Goal: Obtain resource: Download file/media

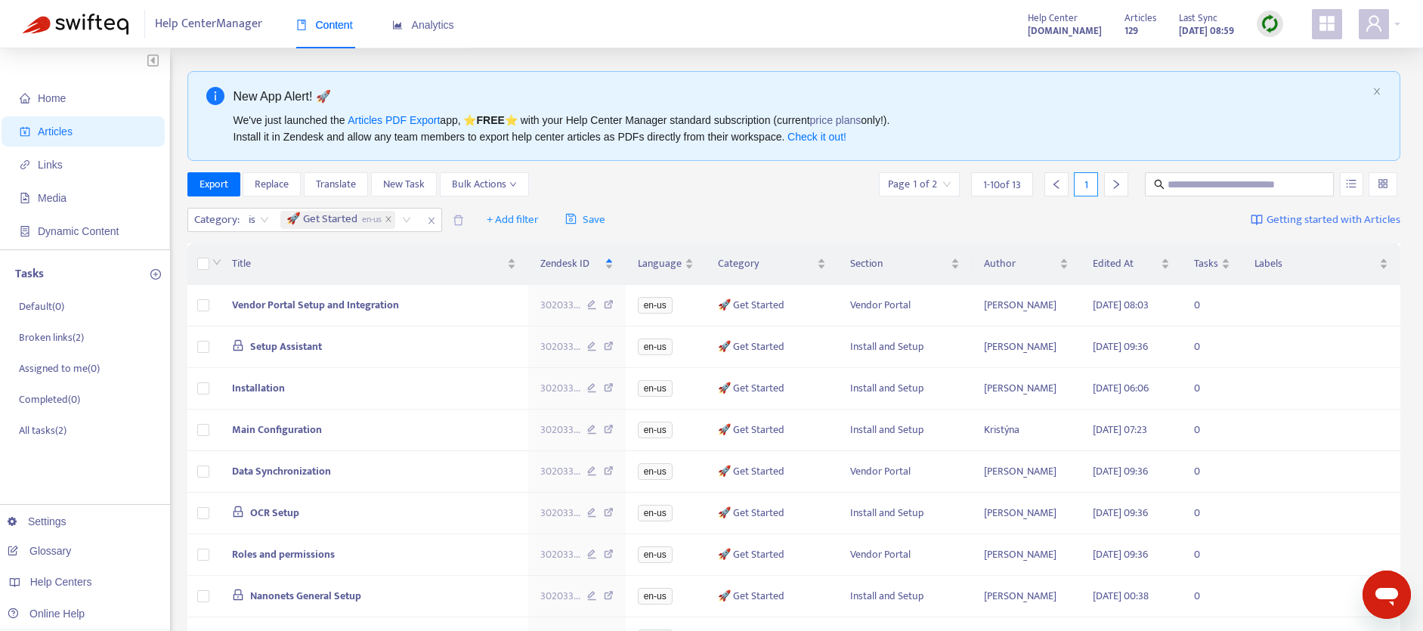
click at [1124, 182] on div at bounding box center [1116, 184] width 24 height 24
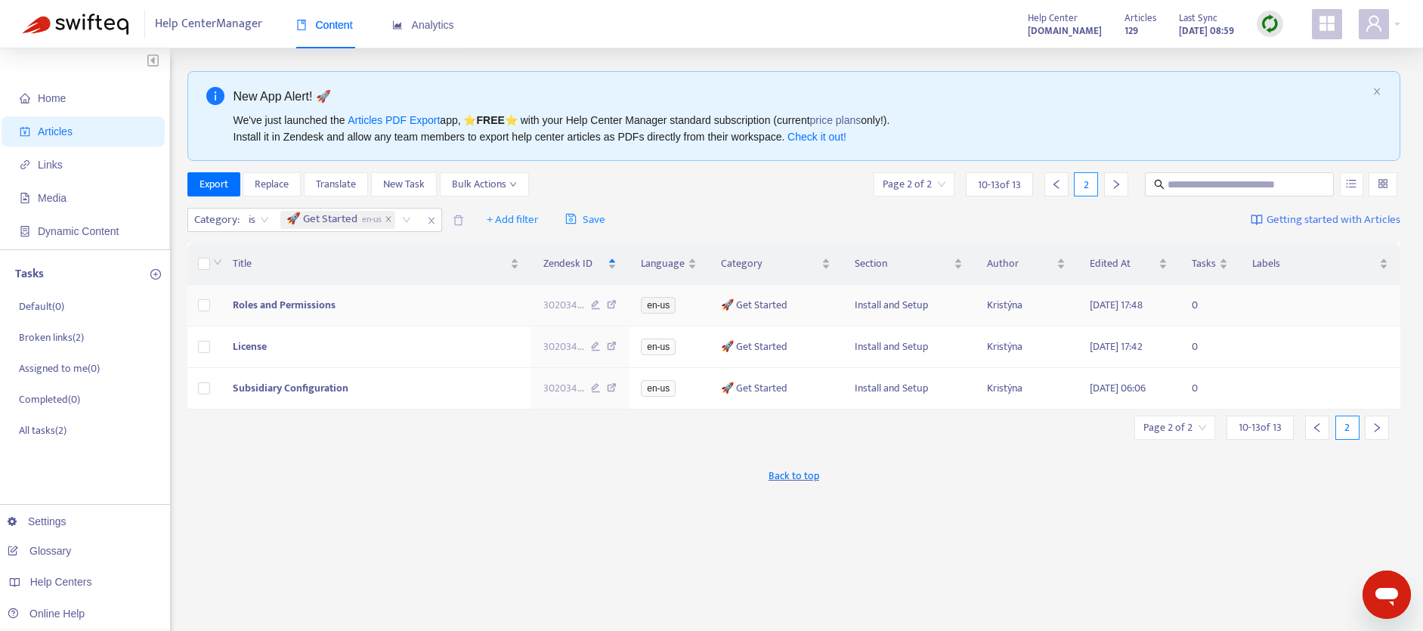
click at [265, 305] on span "Roles and Permissions" at bounding box center [284, 304] width 103 height 17
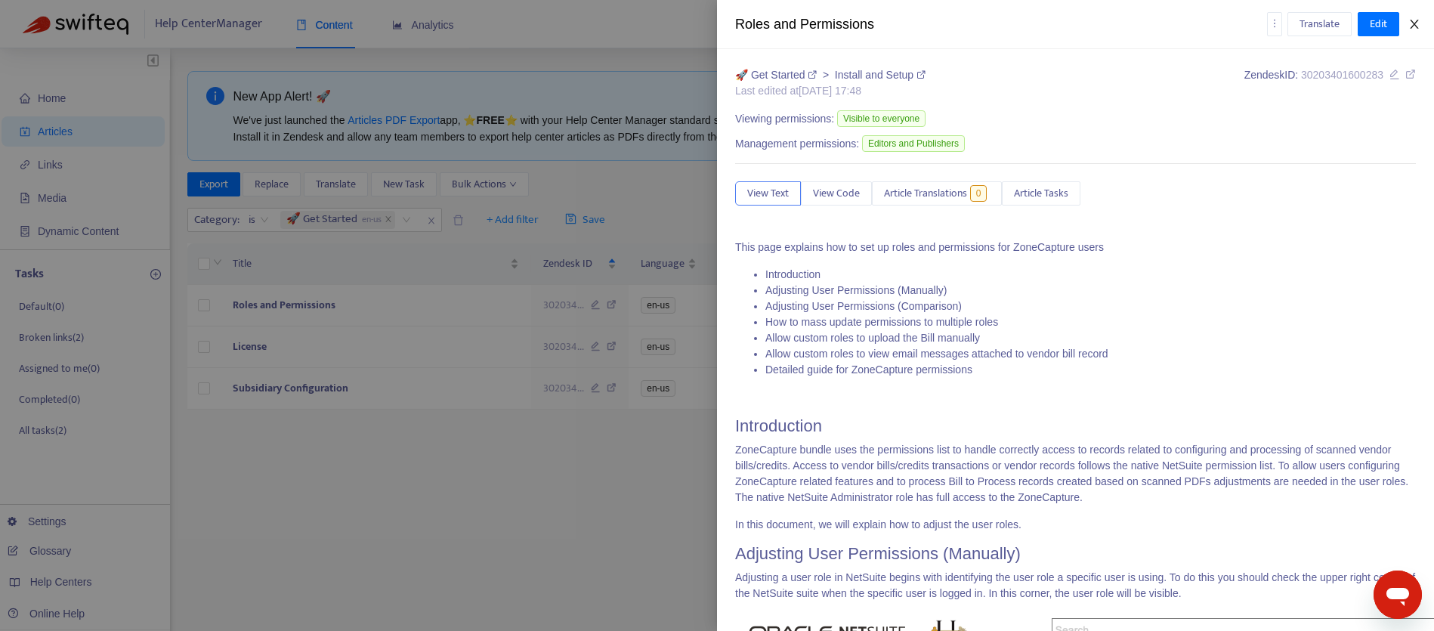
click at [1415, 27] on icon "close" at bounding box center [1415, 24] width 12 height 12
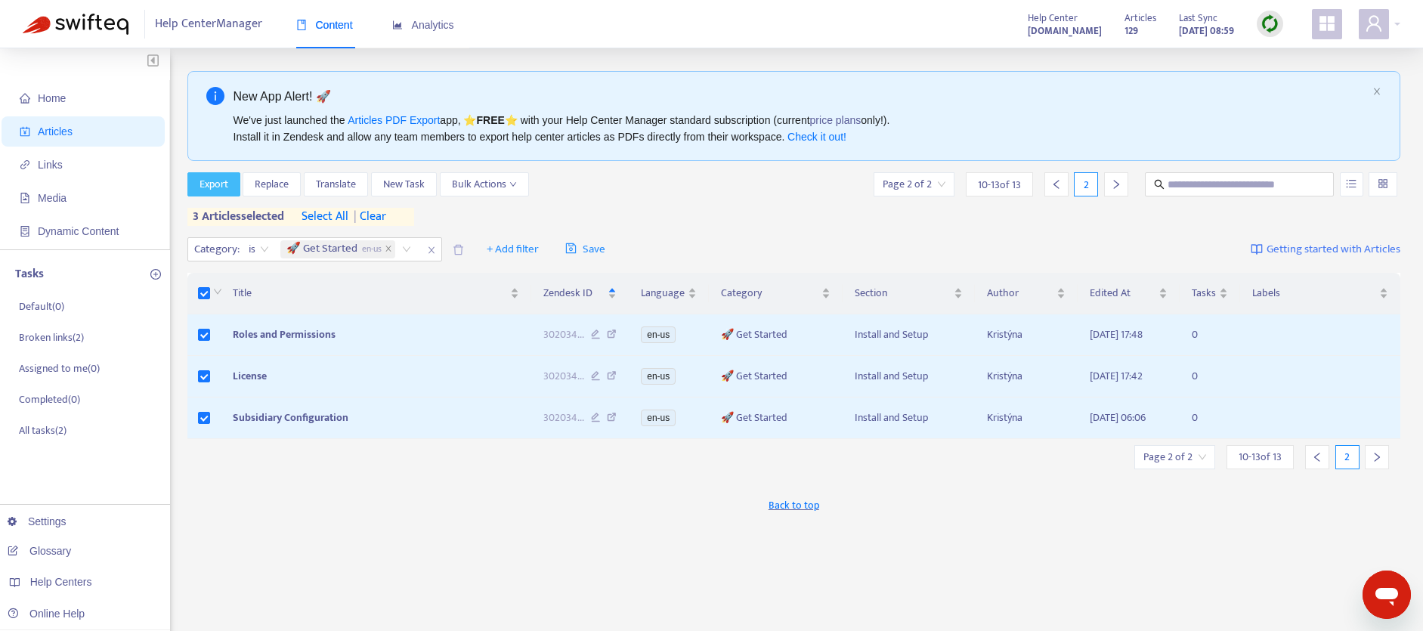
click at [211, 189] on span "Export" at bounding box center [214, 184] width 29 height 17
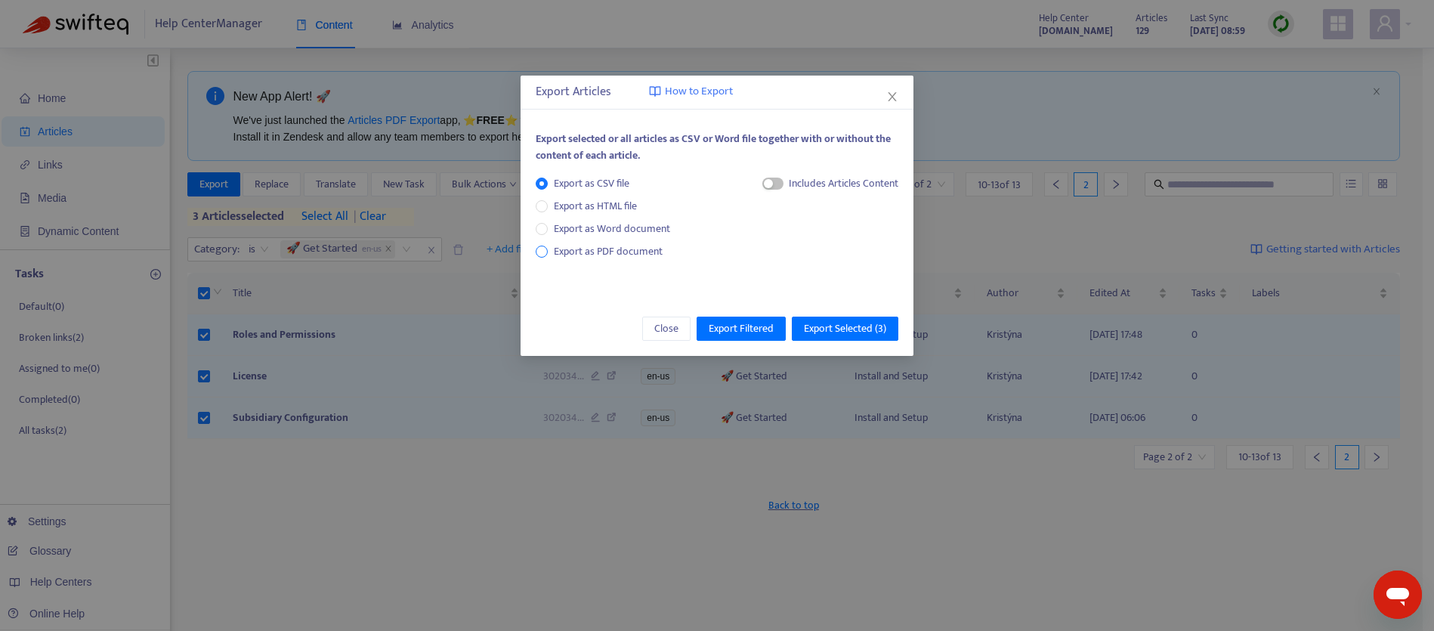
click at [635, 243] on span "Export as PDF document" at bounding box center [608, 251] width 109 height 17
click at [759, 181] on span "button" at bounding box center [758, 184] width 21 height 12
click at [863, 331] on span "Export Selected ( 3 )" at bounding box center [845, 328] width 82 height 17
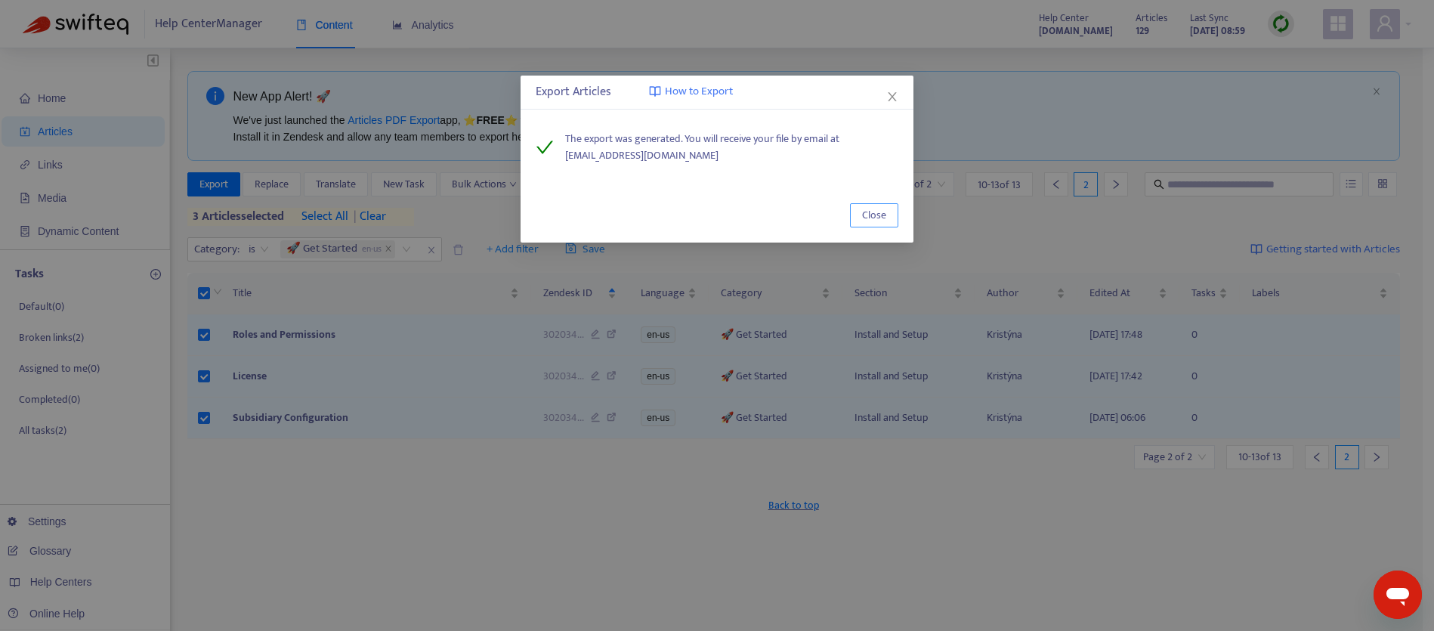
click at [881, 216] on span "Close" at bounding box center [874, 215] width 24 height 17
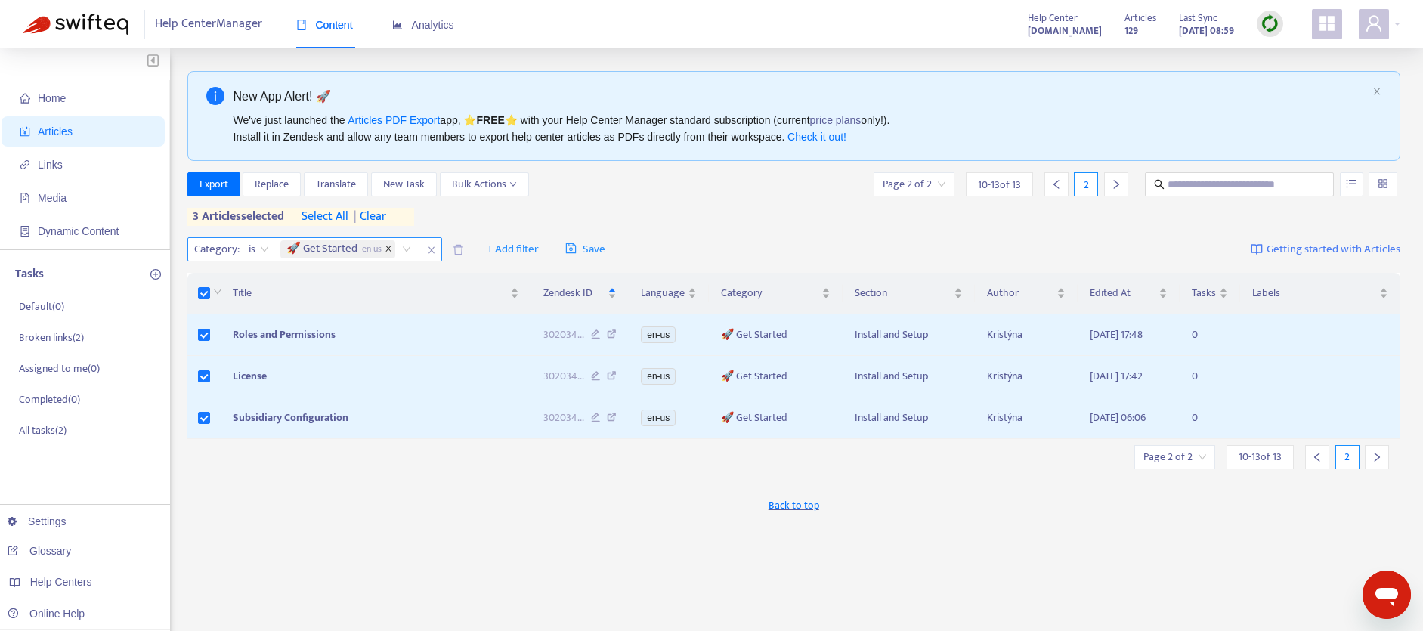
click at [388, 249] on icon "close" at bounding box center [389, 249] width 8 height 8
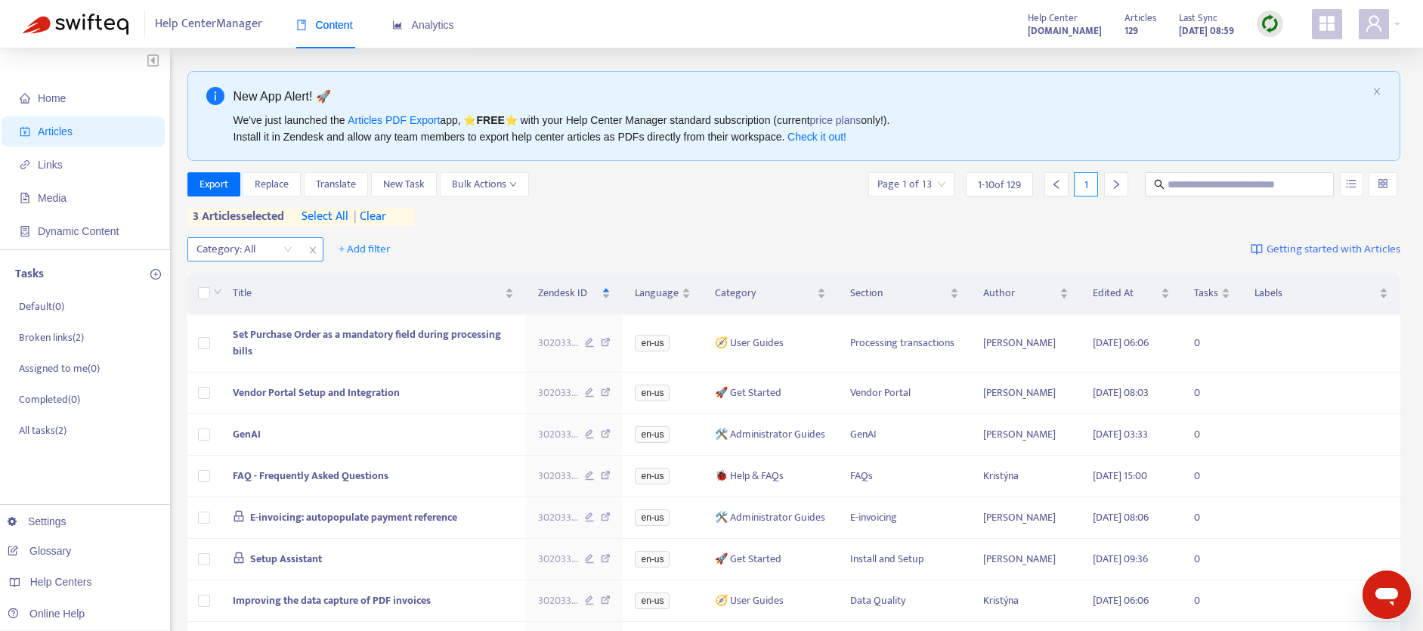
click at [286, 250] on div "Category: All" at bounding box center [244, 249] width 113 height 23
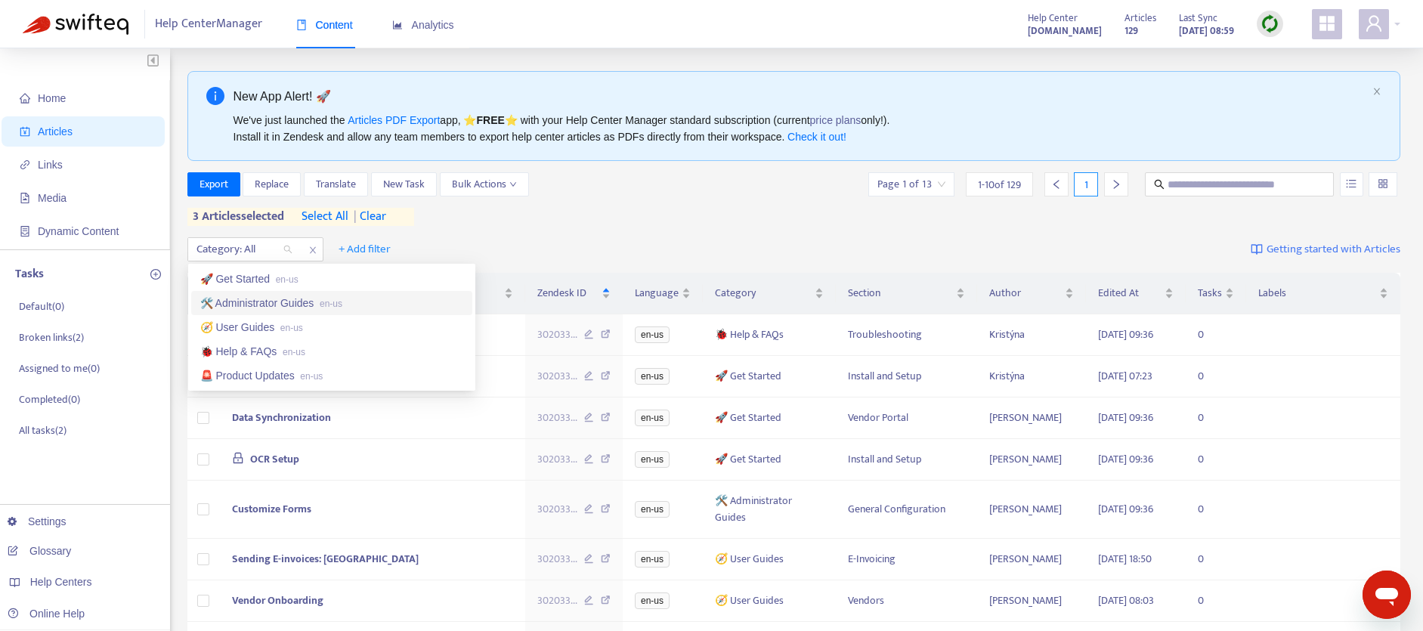
click at [259, 303] on div "🛠️ Administrator Guides en-us" at bounding box center [331, 303] width 263 height 17
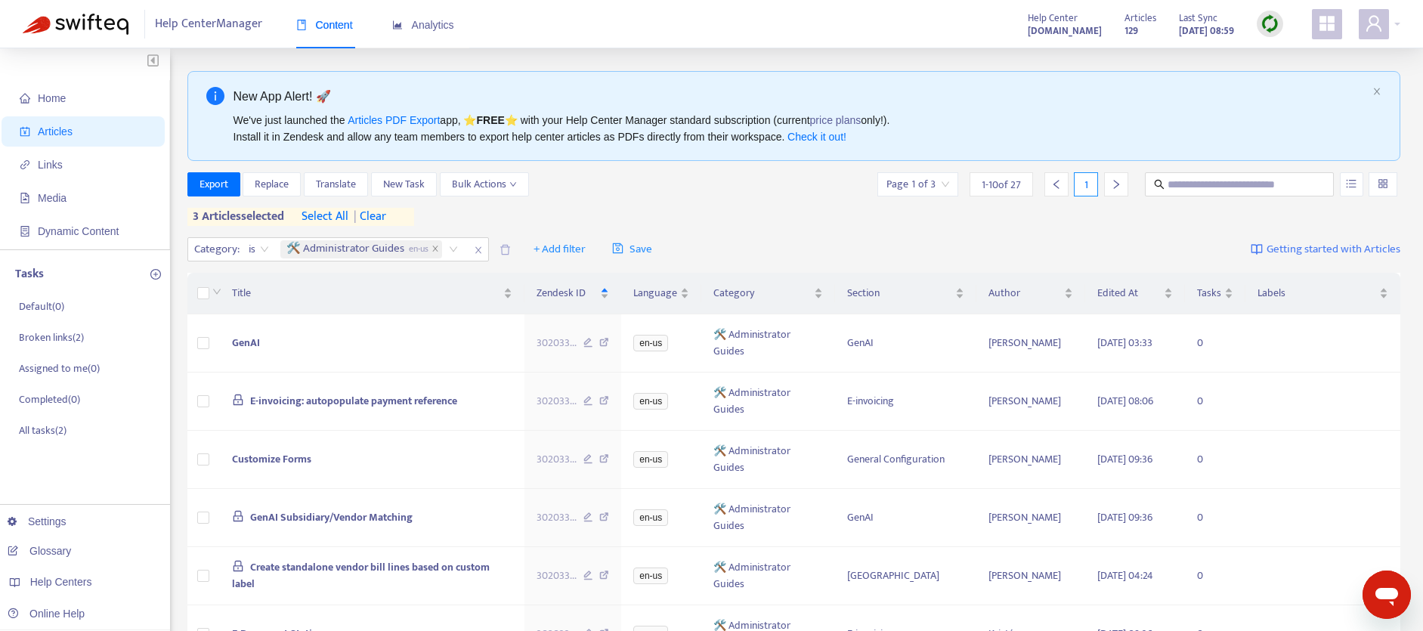
click at [380, 220] on span "| clear" at bounding box center [367, 217] width 38 height 18
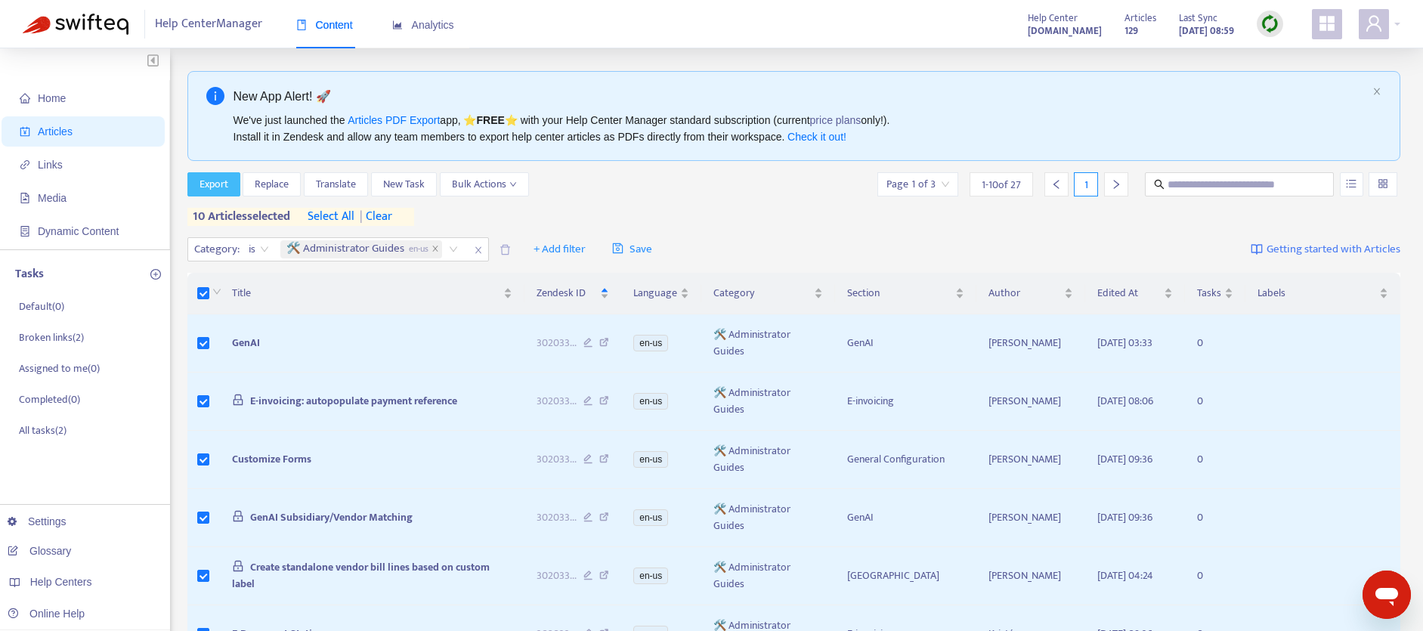
click at [197, 187] on button "Export" at bounding box center [213, 184] width 53 height 24
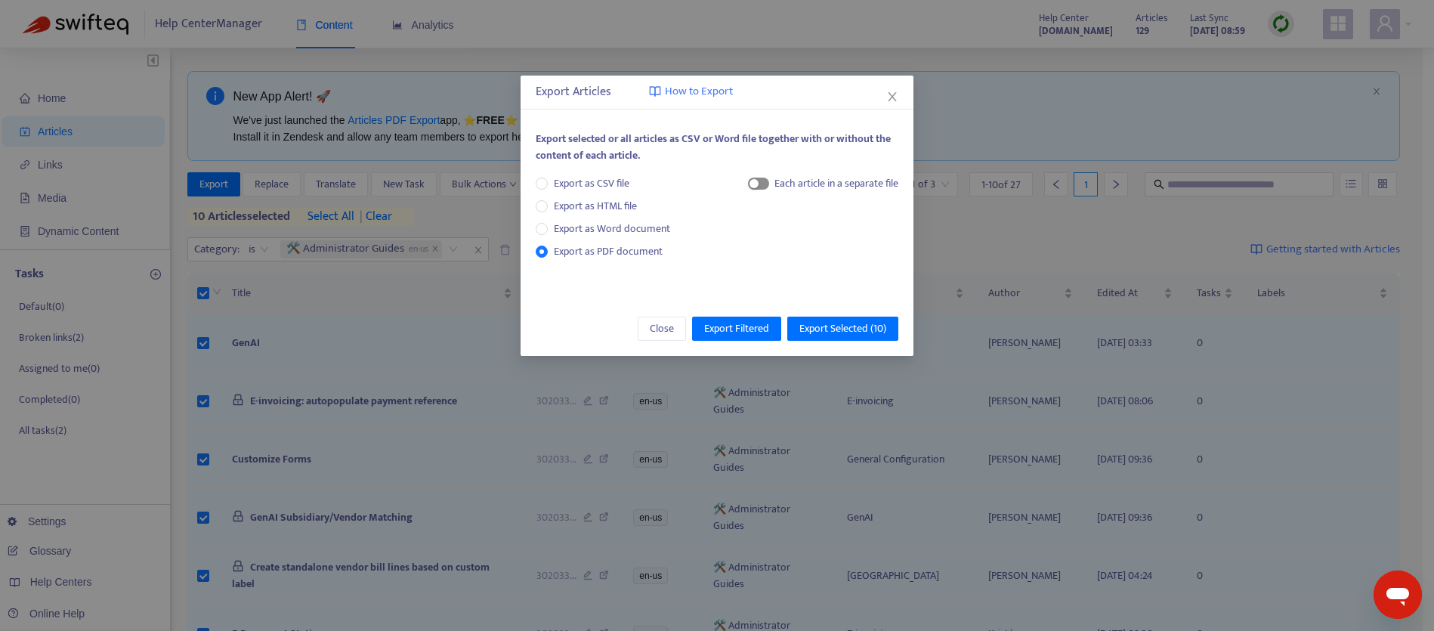
click at [760, 187] on span "button" at bounding box center [758, 184] width 21 height 12
click at [832, 324] on span "Export Selected ( 10 )" at bounding box center [843, 328] width 87 height 17
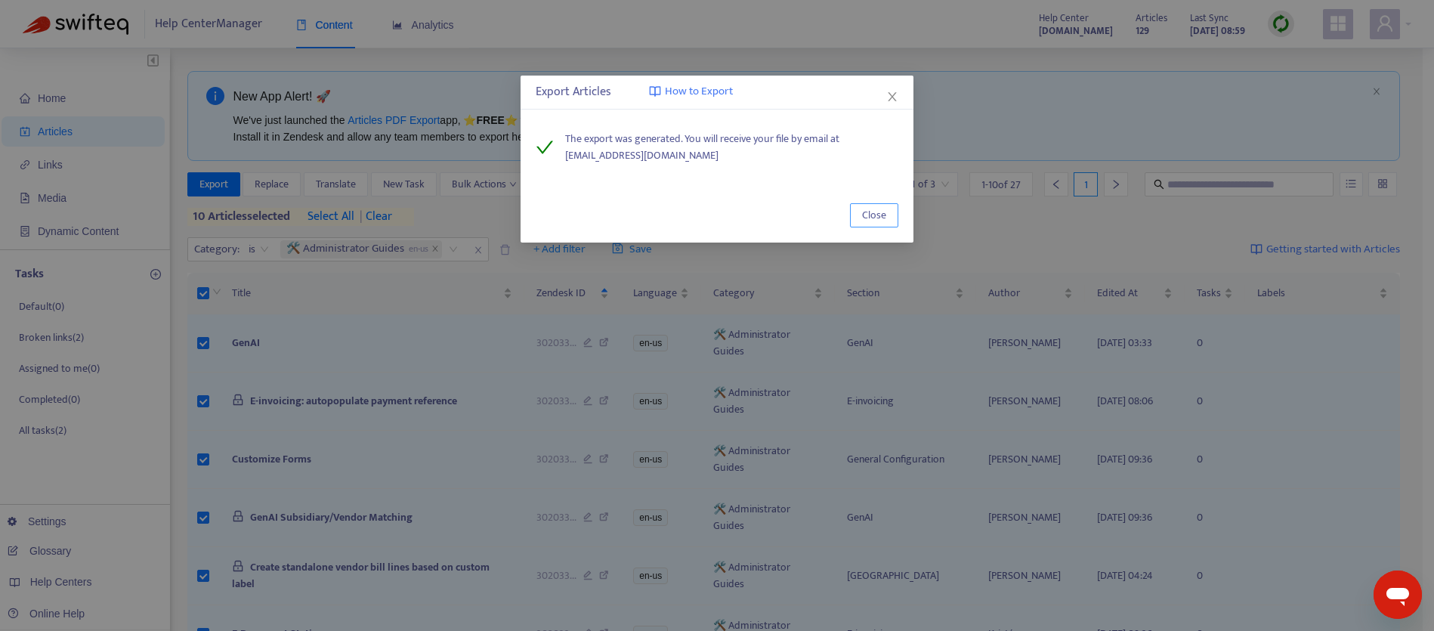
click at [888, 223] on button "Close" at bounding box center [874, 215] width 48 height 24
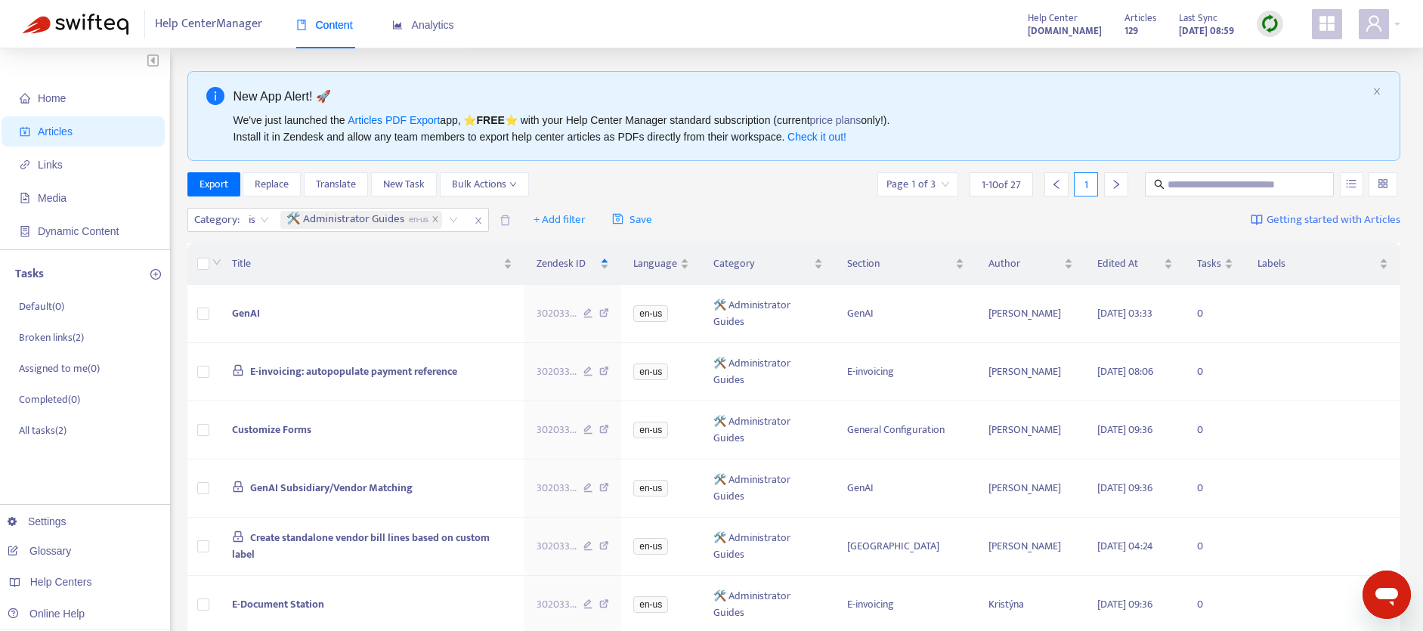
click at [1111, 184] on icon "right" at bounding box center [1116, 184] width 11 height 11
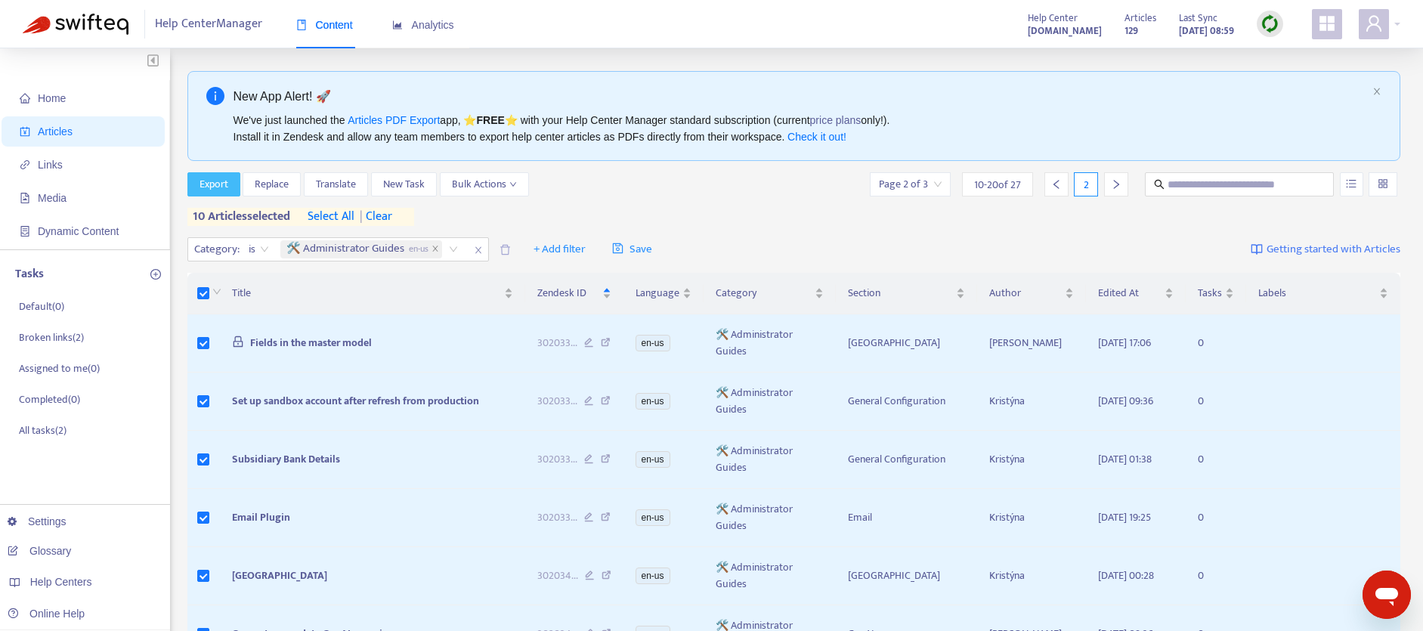
click at [212, 187] on span "Export" at bounding box center [214, 184] width 29 height 17
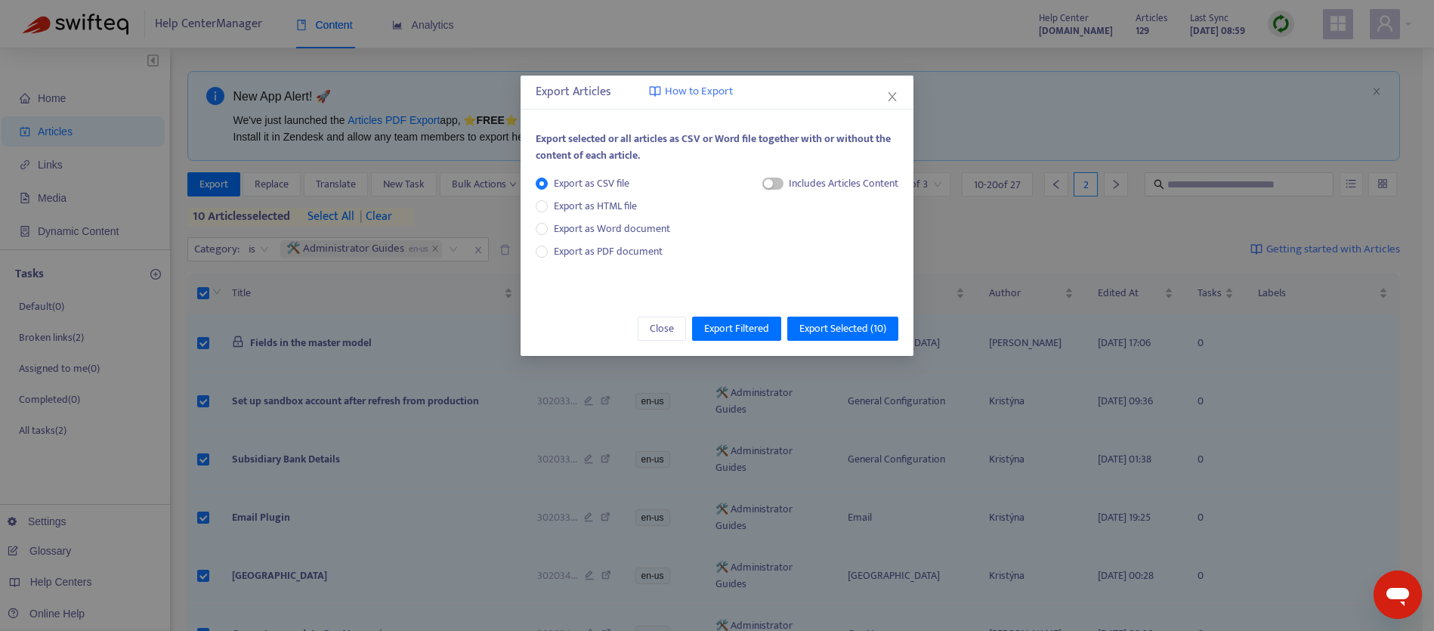
click at [576, 261] on div "Export as CSV file Export as HTML file Export as Word document Export as PDF do…" at bounding box center [717, 226] width 363 height 102
click at [572, 255] on span "Export as PDF document" at bounding box center [608, 251] width 109 height 17
click at [760, 185] on span "button" at bounding box center [758, 184] width 21 height 12
click at [871, 326] on span "Export Selected ( 10 )" at bounding box center [843, 328] width 87 height 17
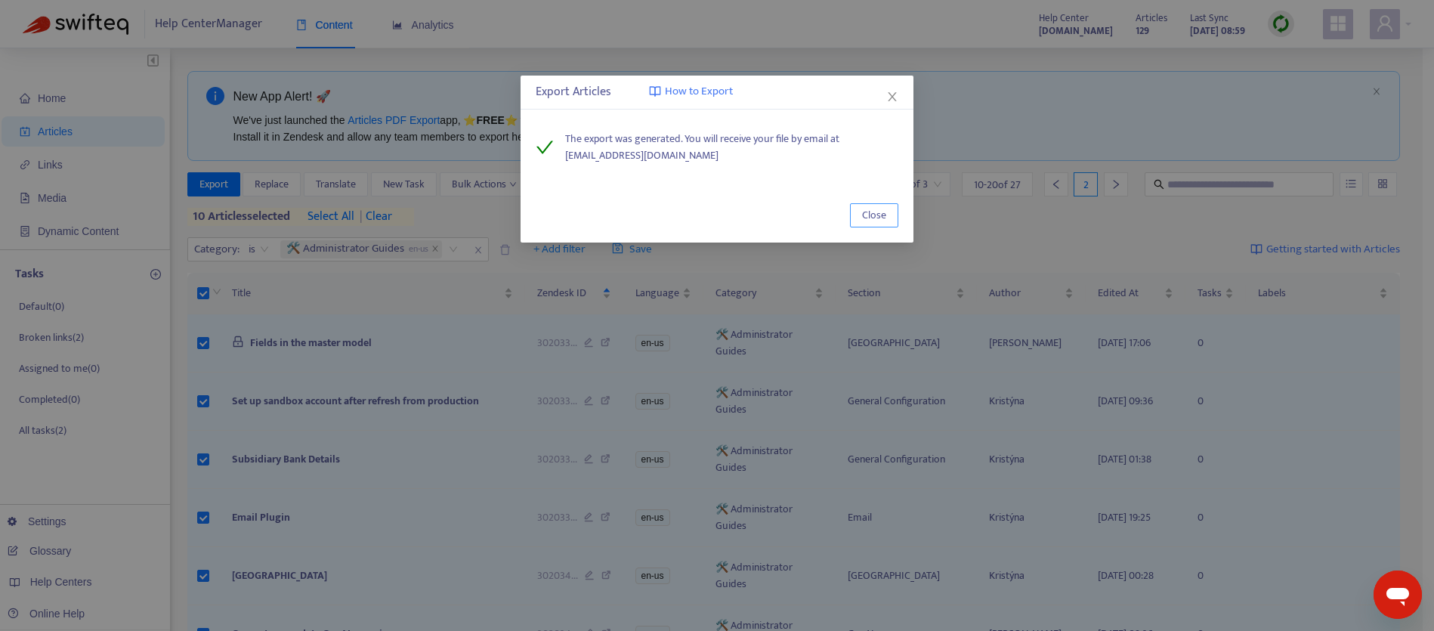
click at [883, 207] on span "Close" at bounding box center [874, 215] width 24 height 17
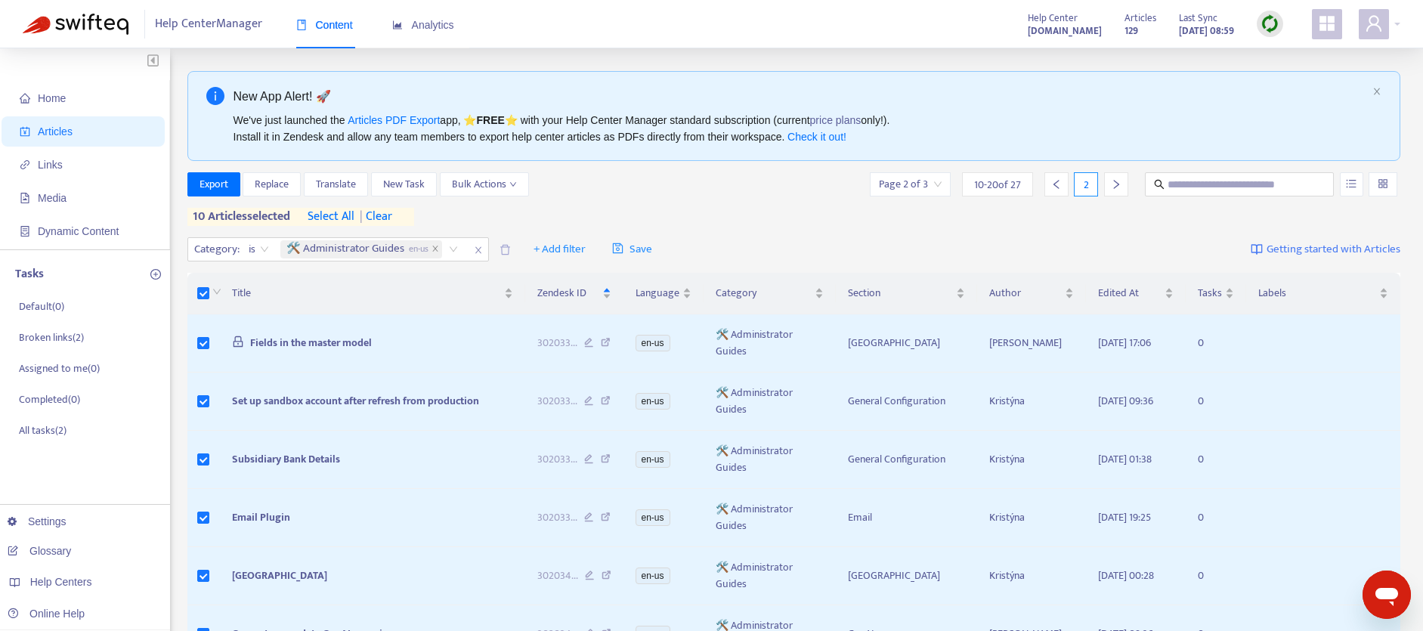
click at [375, 213] on span "| clear" at bounding box center [373, 217] width 38 height 18
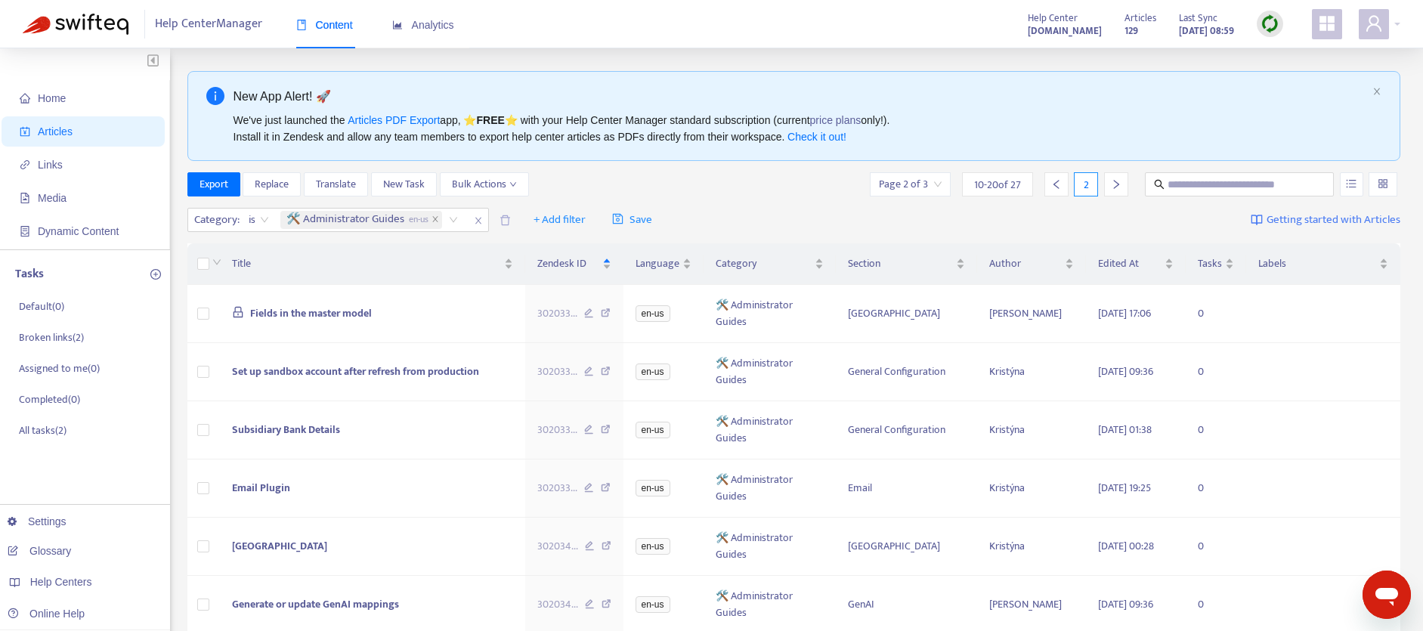
click at [1118, 187] on icon "right" at bounding box center [1116, 184] width 11 height 11
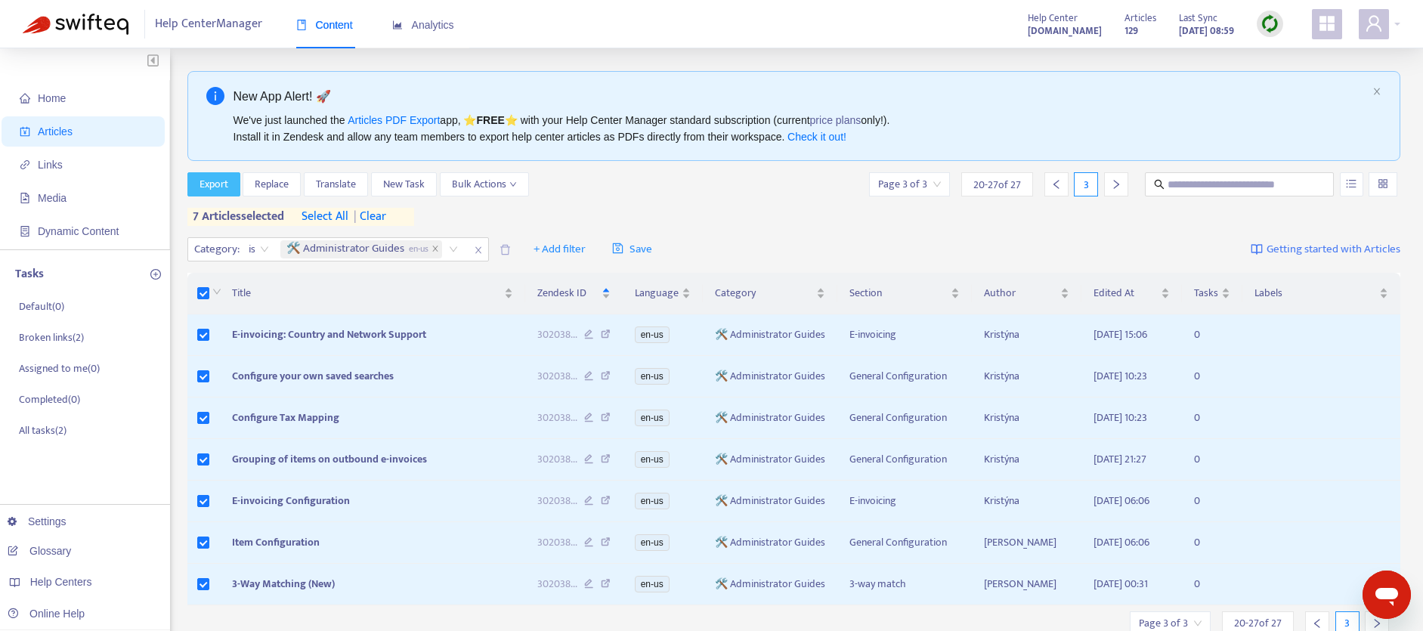
click at [220, 184] on span "Export" at bounding box center [214, 184] width 29 height 17
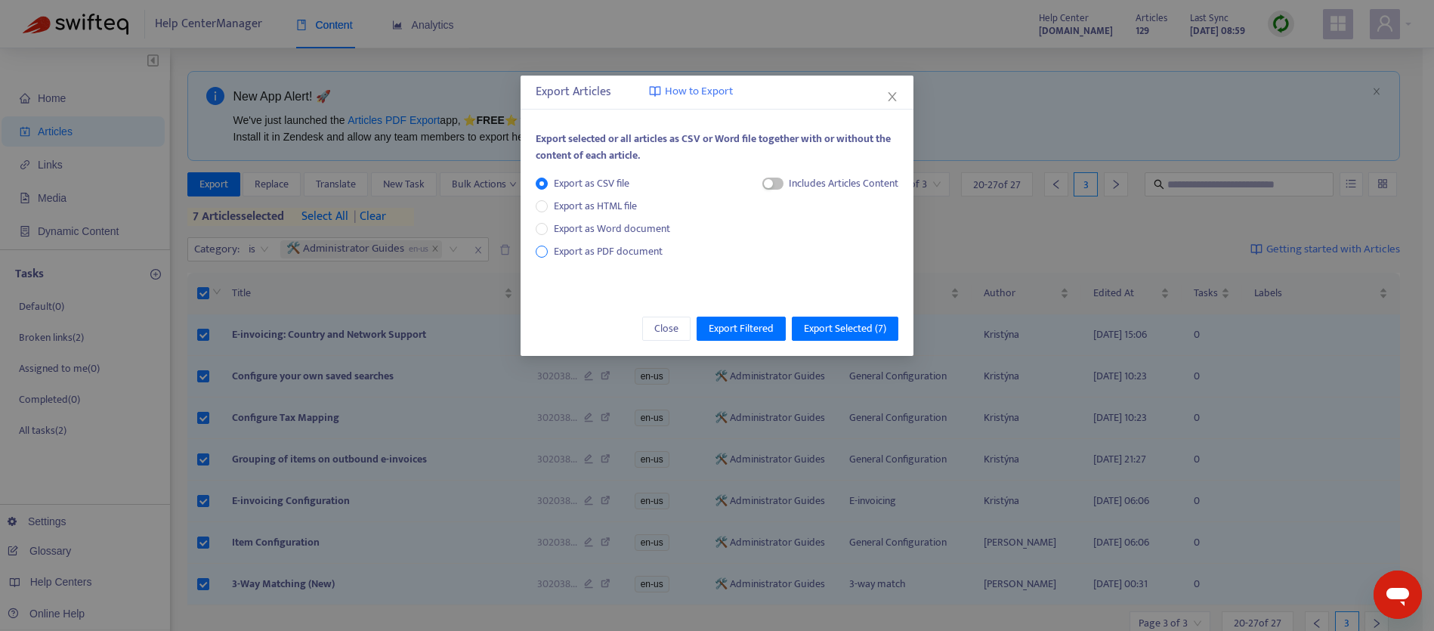
click at [568, 252] on span "Export as PDF document" at bounding box center [608, 251] width 109 height 17
click at [754, 184] on div "button" at bounding box center [754, 183] width 9 height 9
click at [841, 326] on span "Export Selected ( 7 )" at bounding box center [845, 328] width 82 height 17
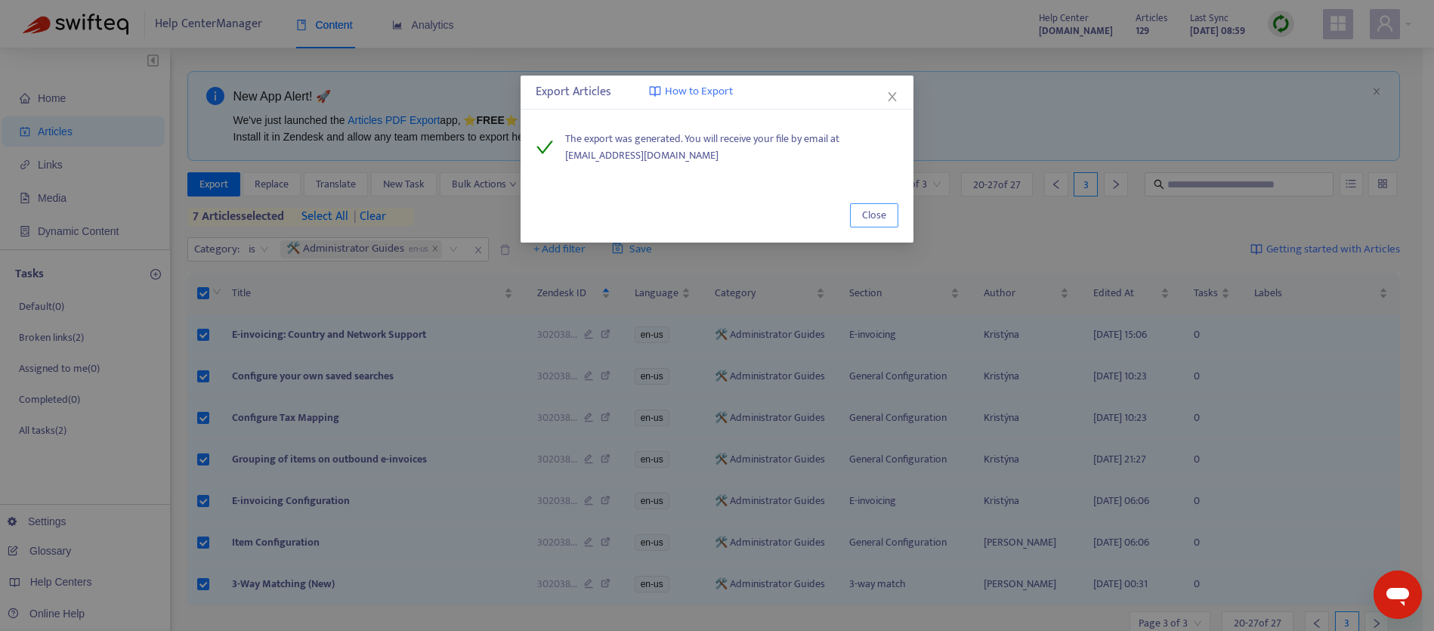
click at [876, 212] on span "Close" at bounding box center [874, 215] width 24 height 17
